Goal: Navigation & Orientation: Find specific page/section

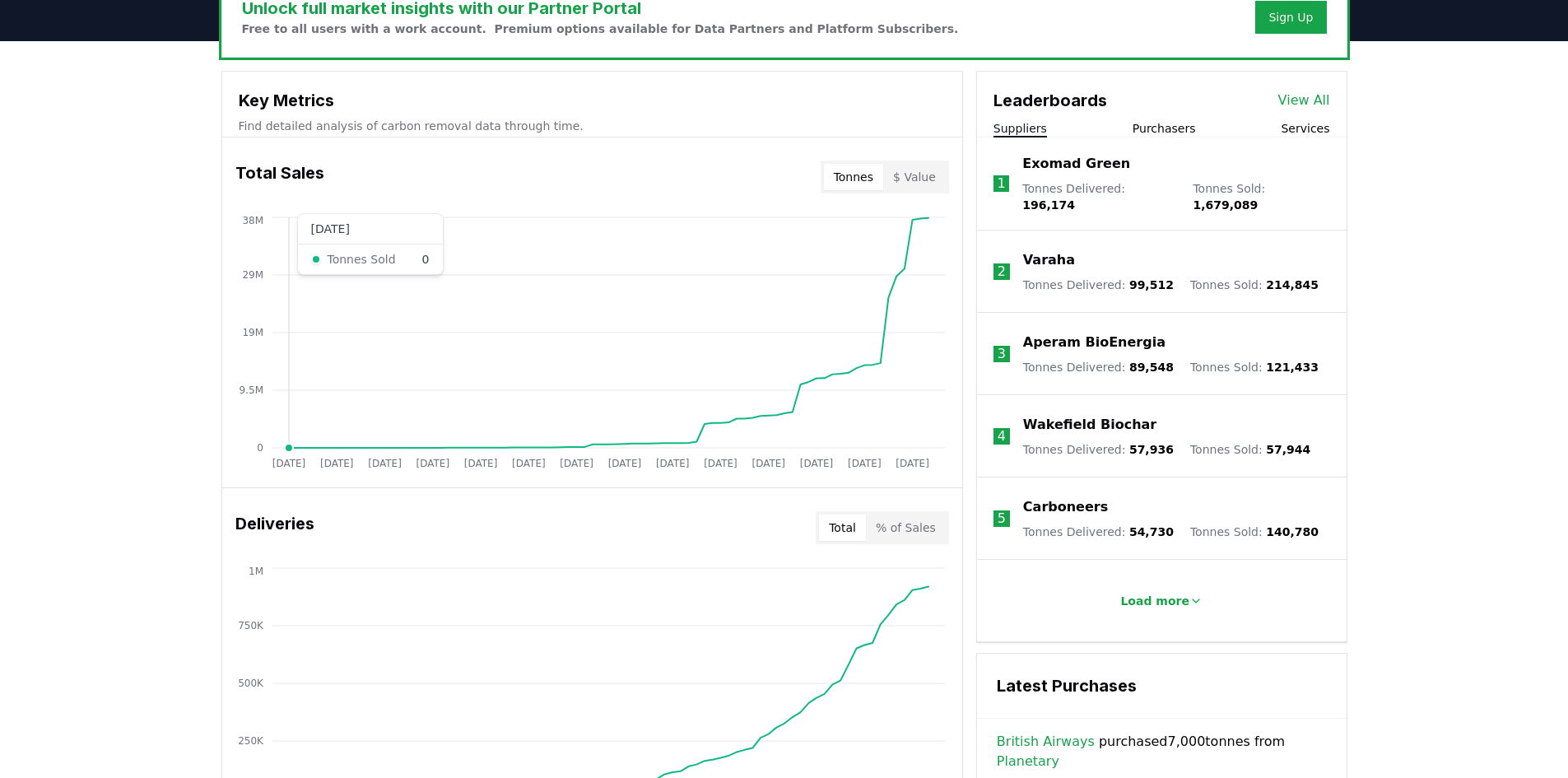
scroll to position [576, 0]
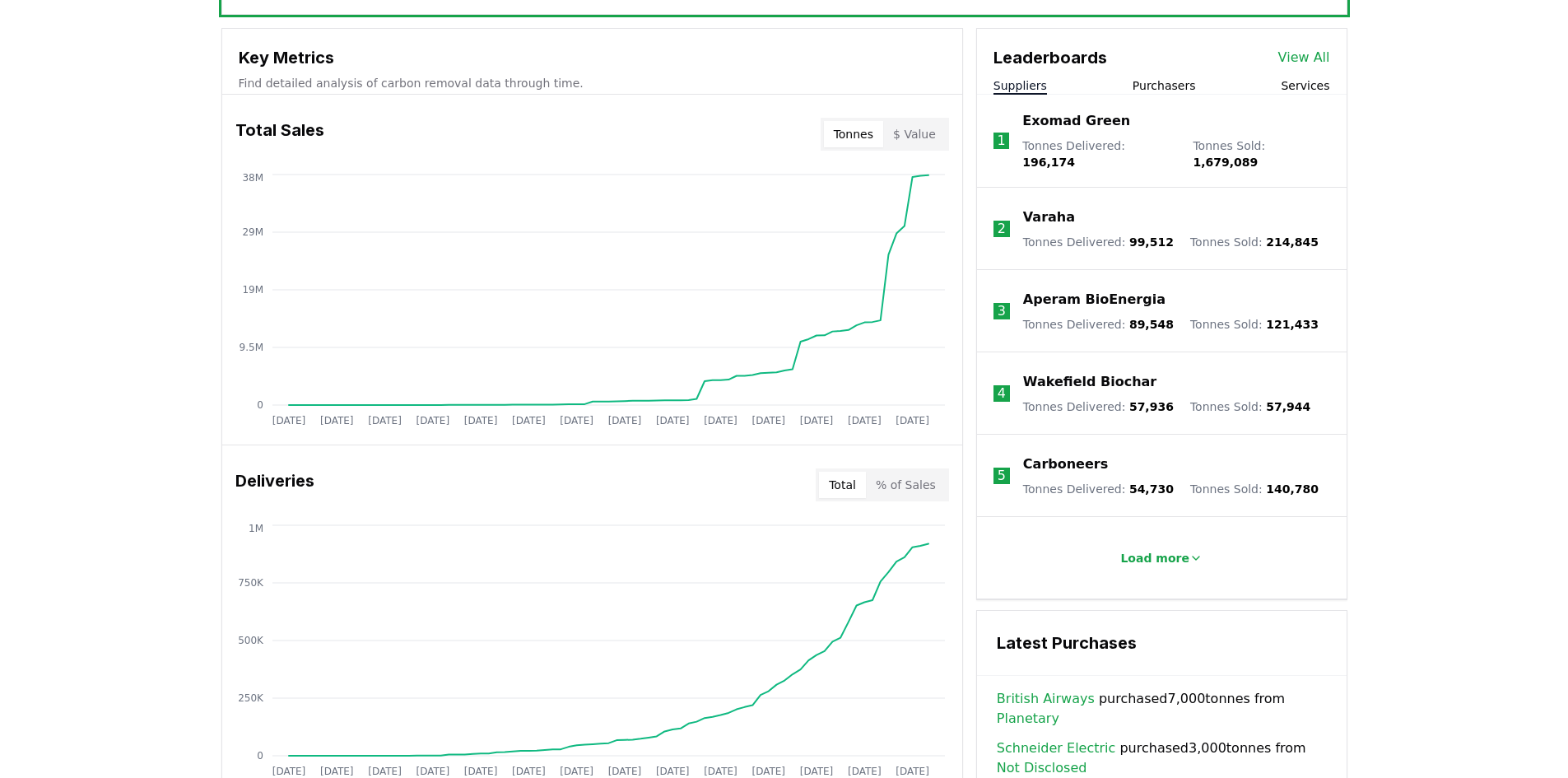
click at [914, 139] on button "$ Value" at bounding box center [914, 134] width 63 height 26
click at [845, 134] on button "Tonnes" at bounding box center [854, 134] width 59 height 26
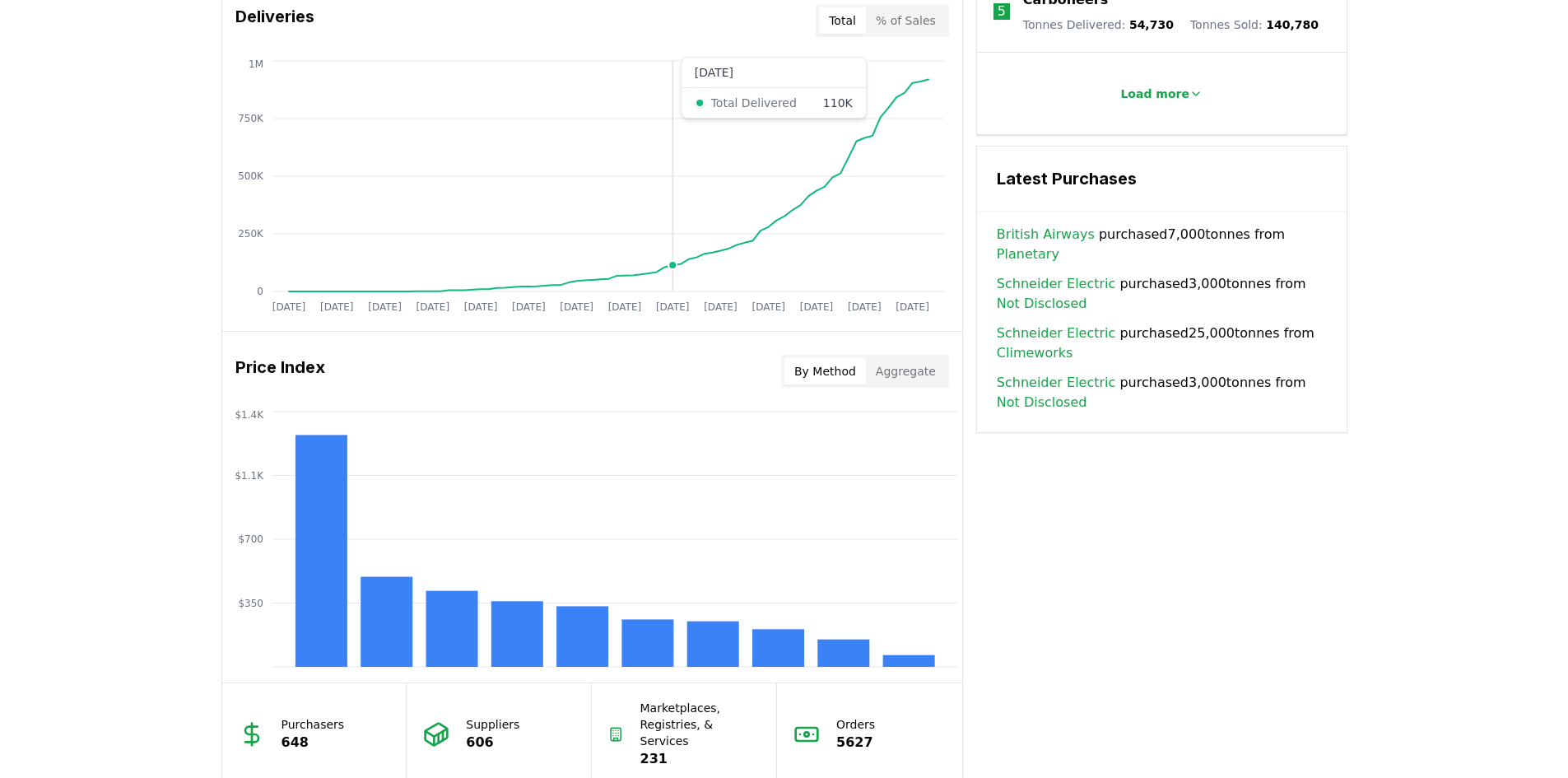
scroll to position [1153, 0]
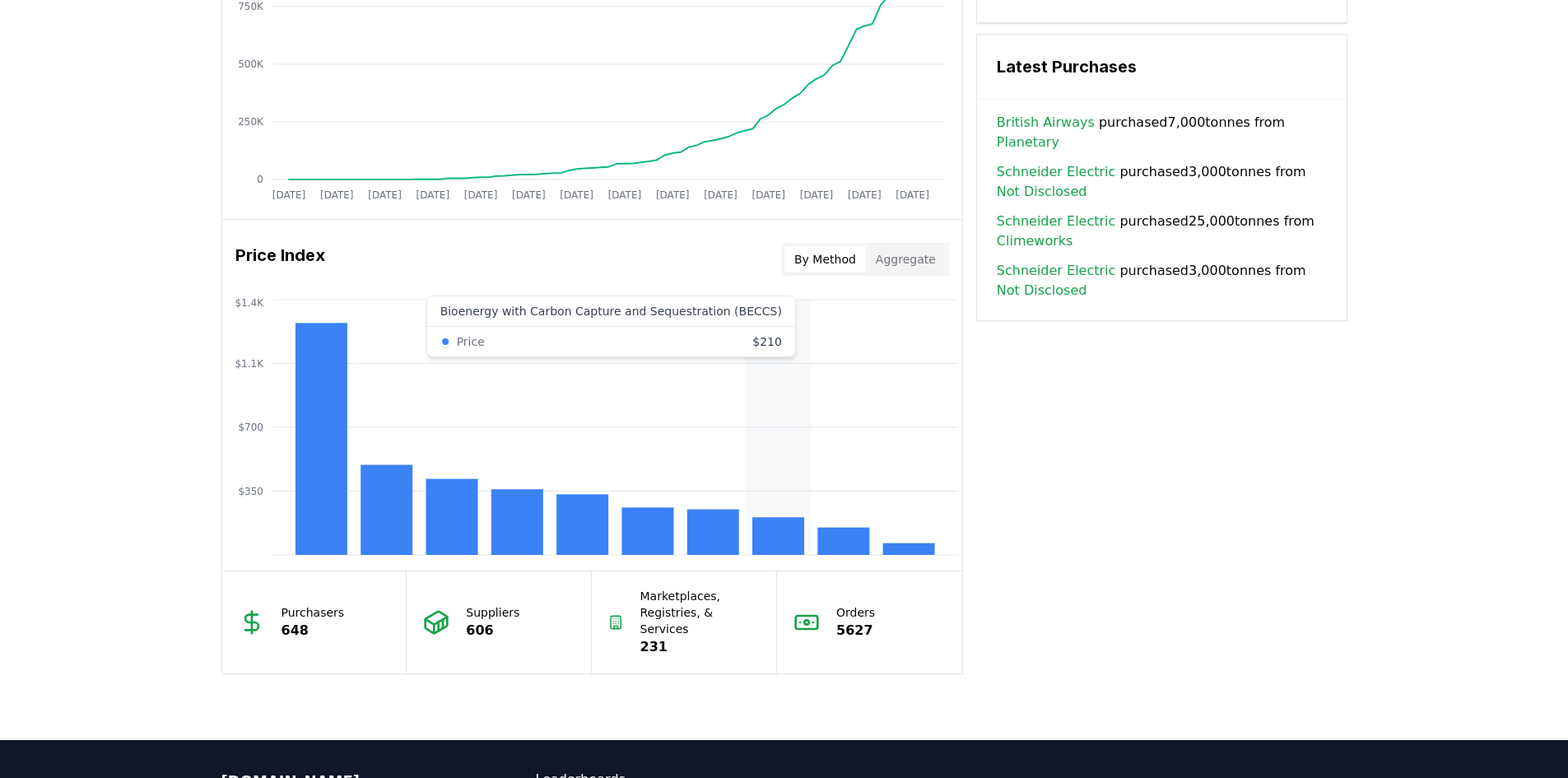
click at [767, 535] on rect at bounding box center [778, 536] width 52 height 38
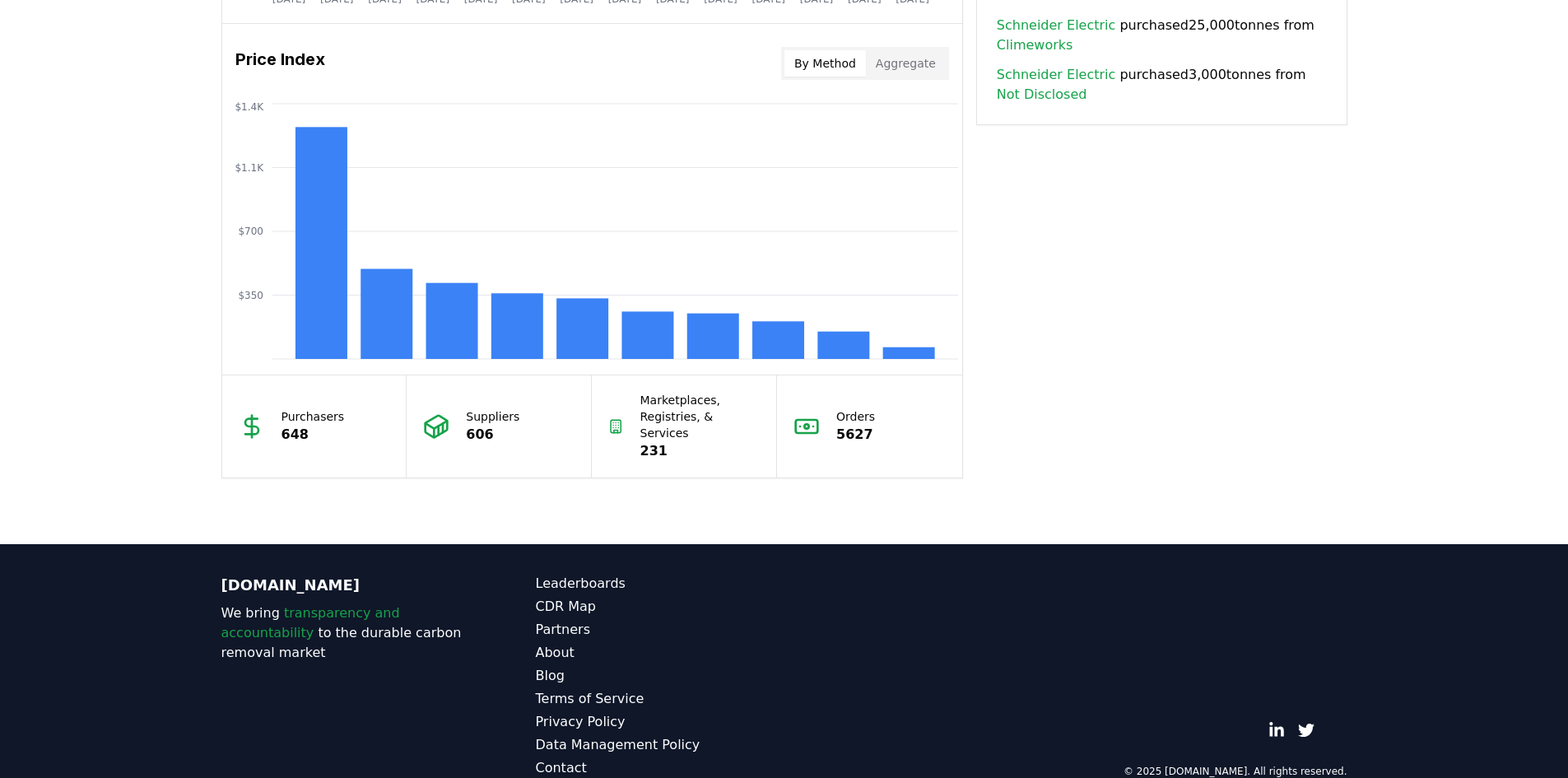
scroll to position [1361, 0]
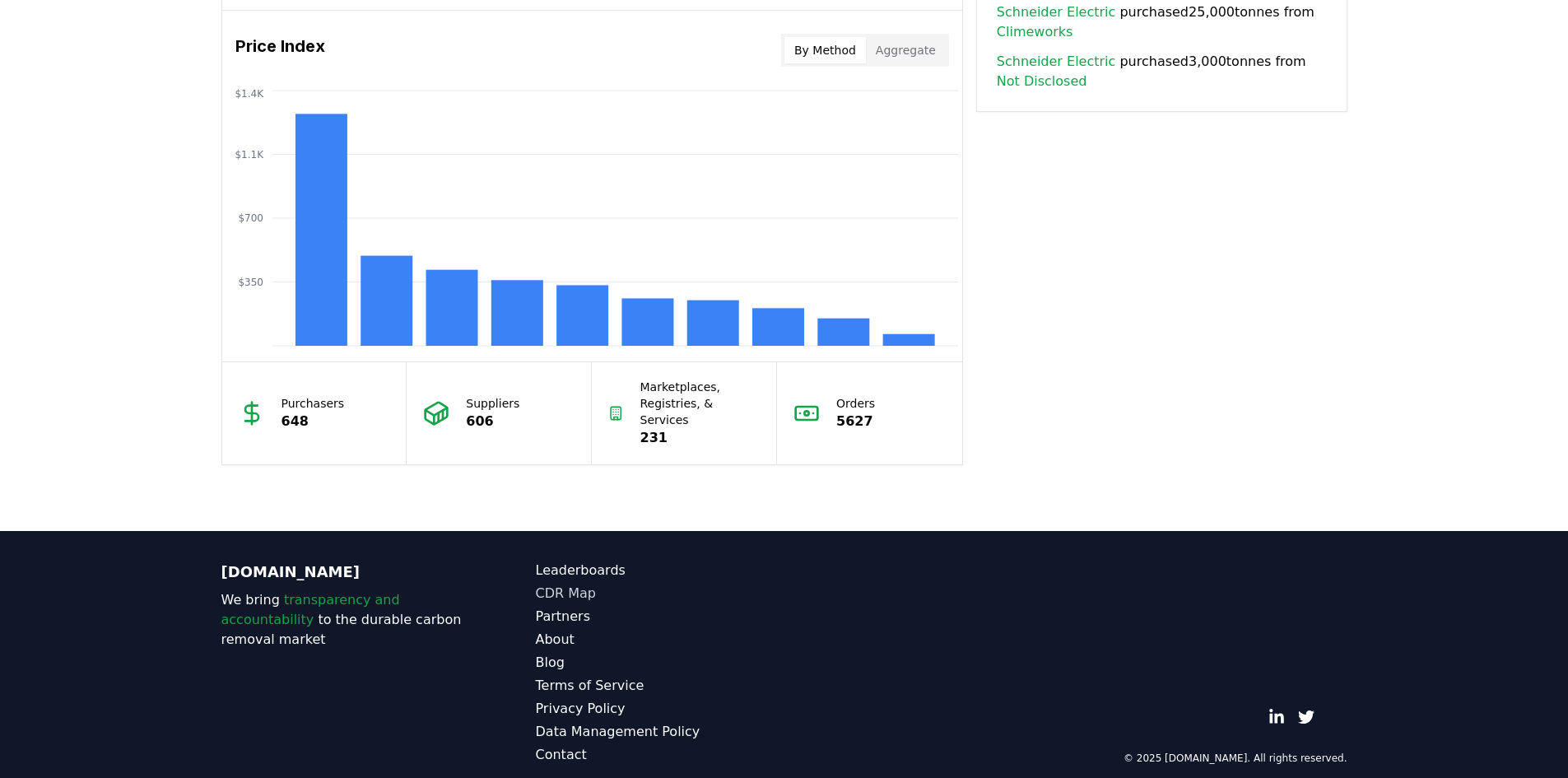
click at [581, 583] on link "CDR Map" at bounding box center [660, 593] width 249 height 20
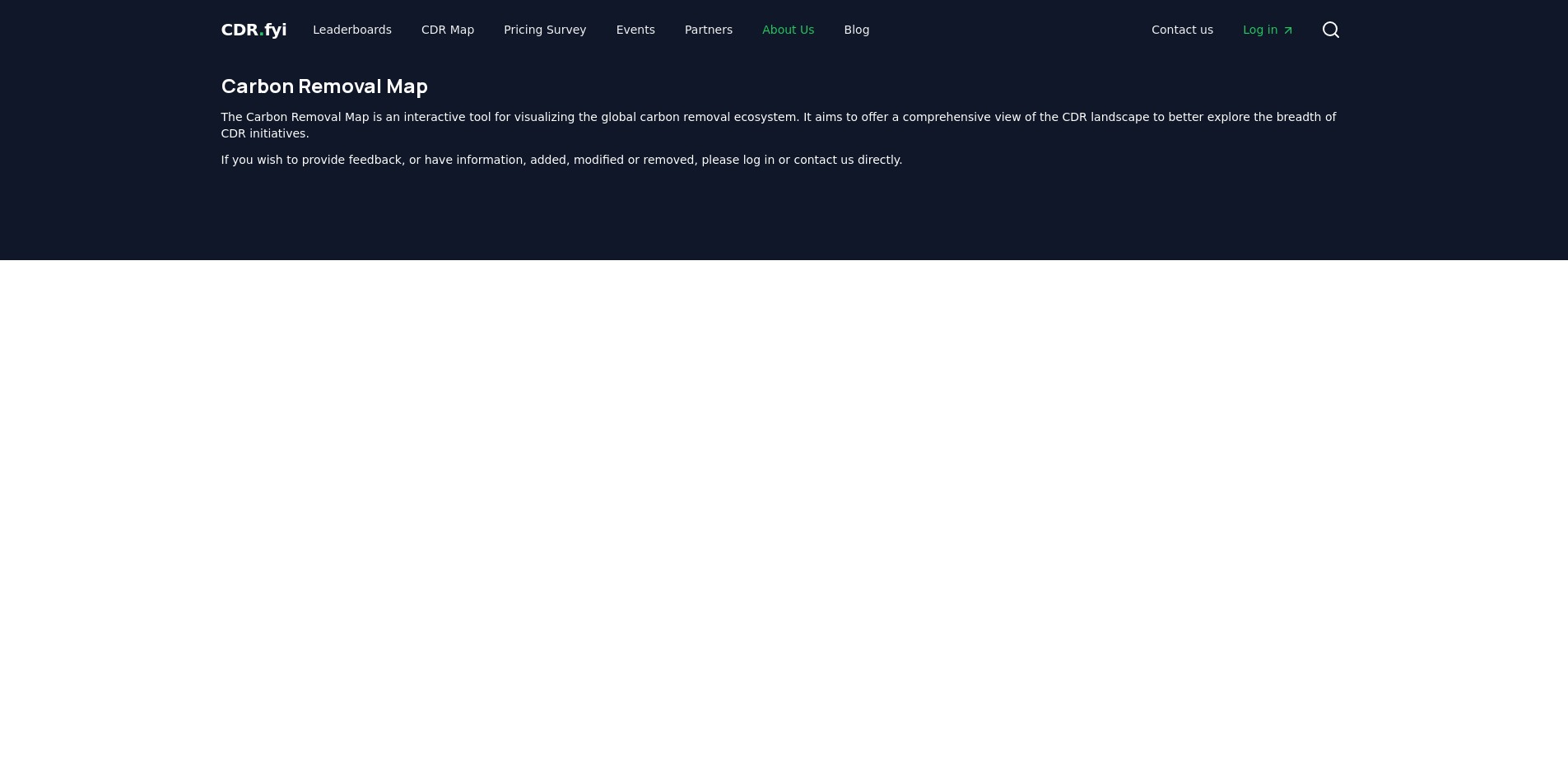
click at [749, 30] on link "About Us" at bounding box center [788, 30] width 78 height 30
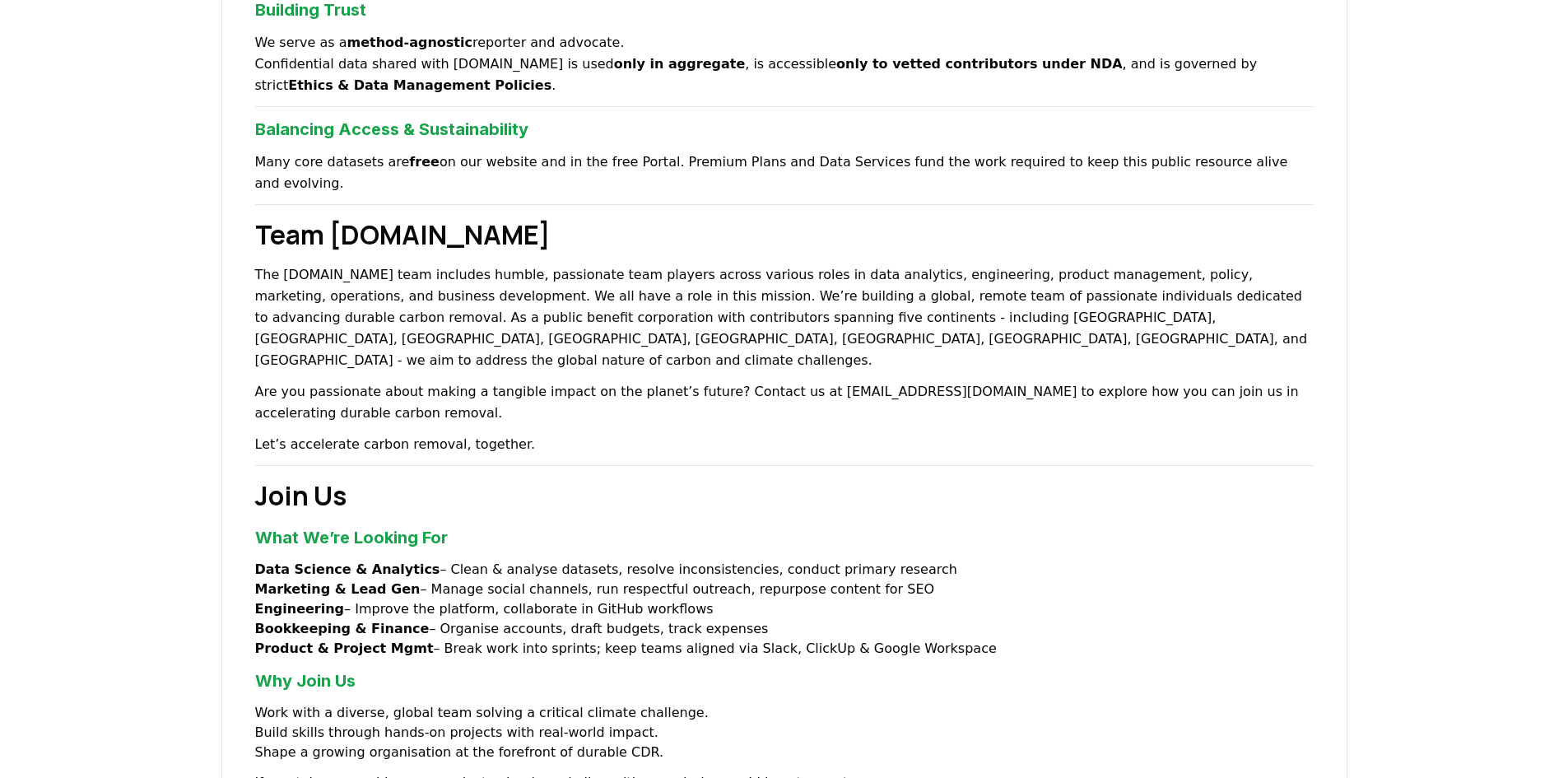
scroll to position [823, 0]
